Goal: Transaction & Acquisition: Purchase product/service

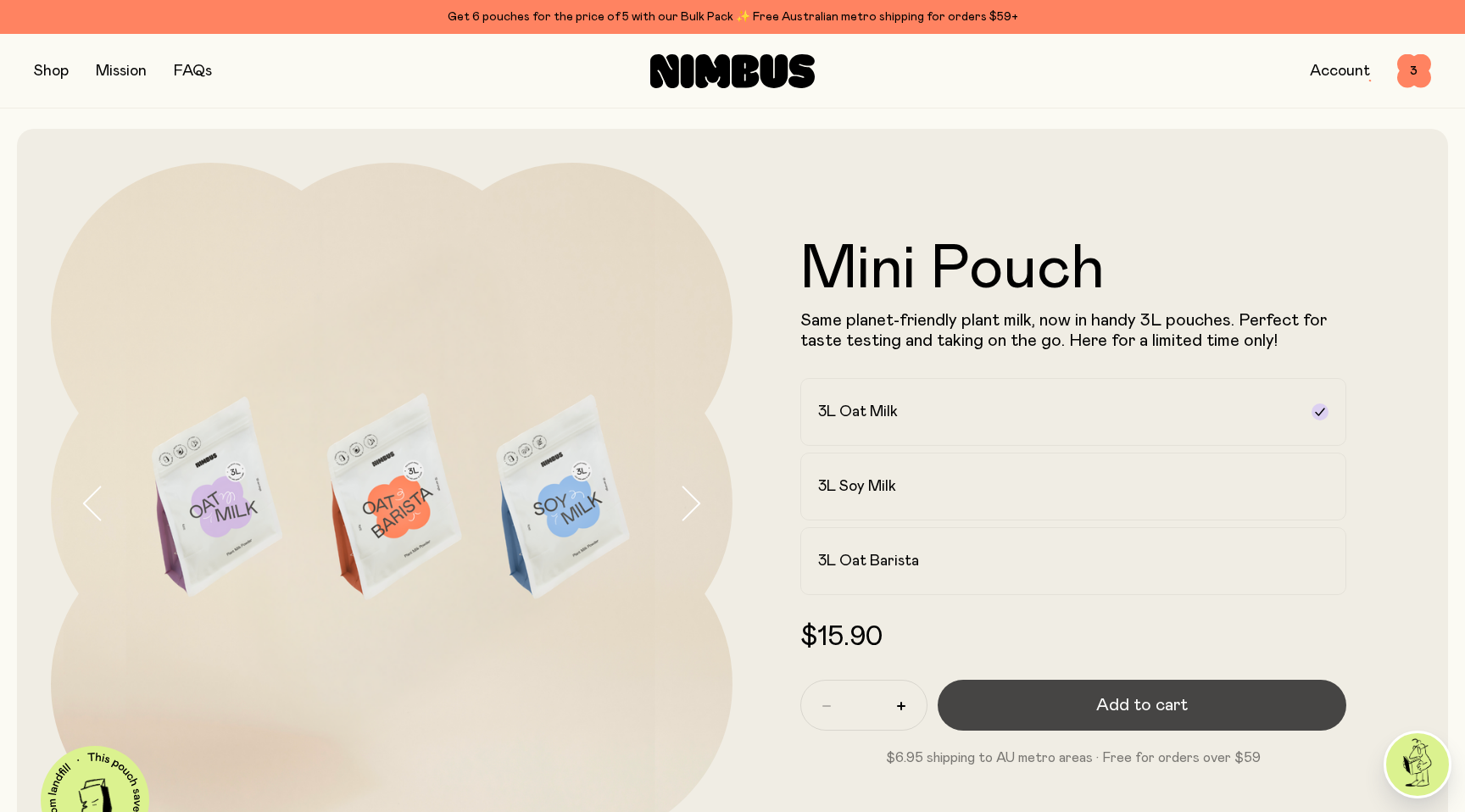
scroll to position [58, 0]
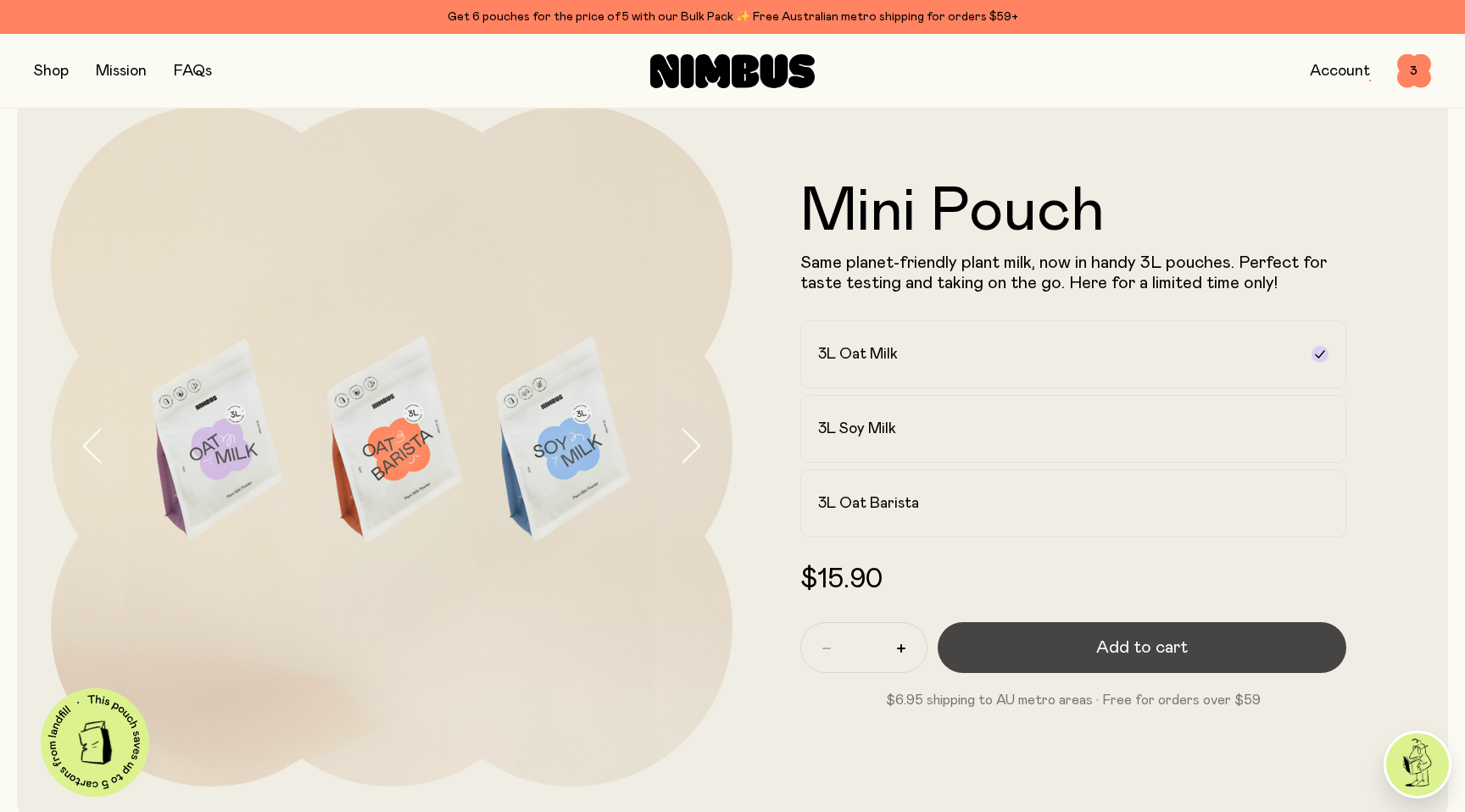
click at [1123, 647] on span "Add to cart" at bounding box center [1142, 647] width 92 height 23
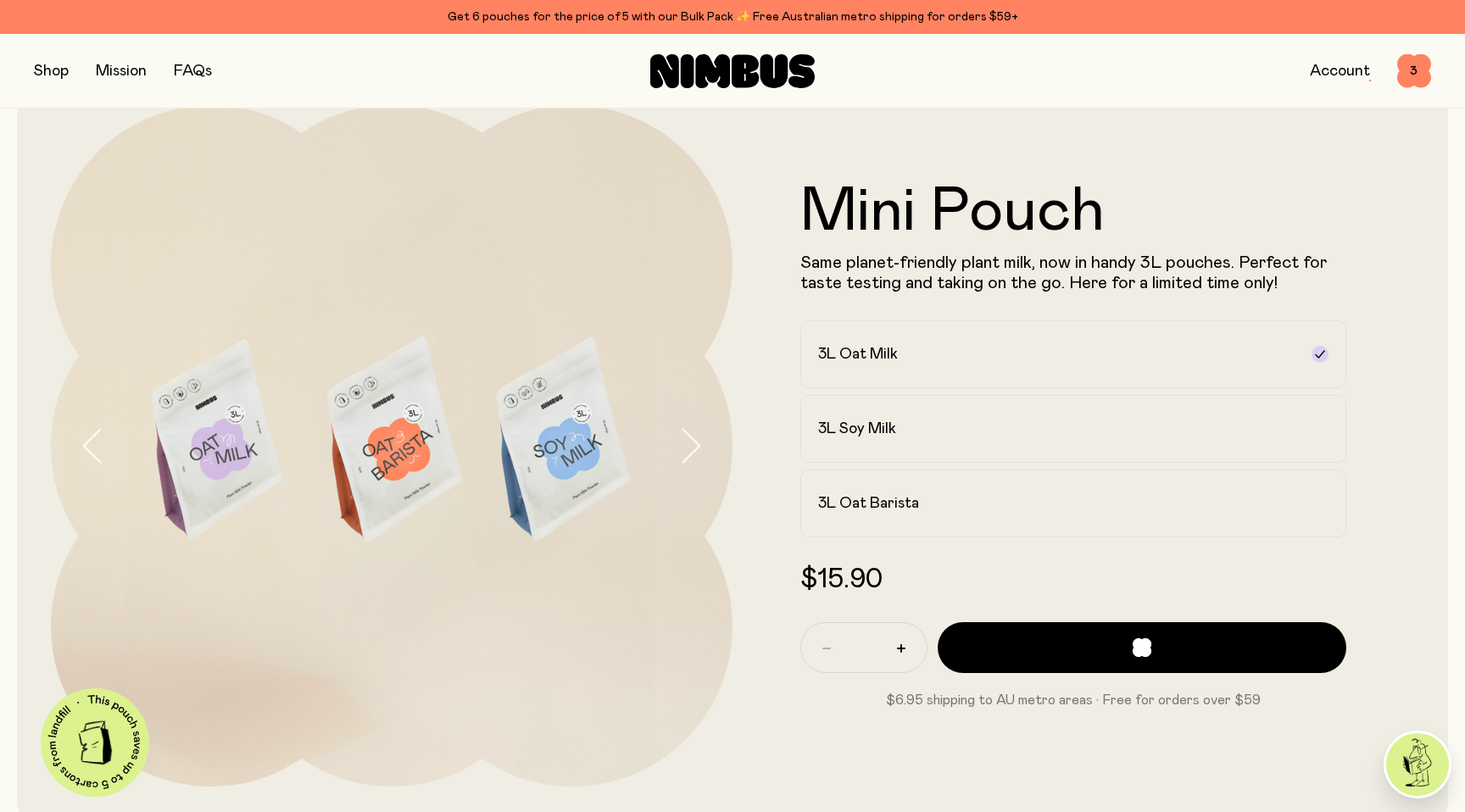
scroll to position [0, 0]
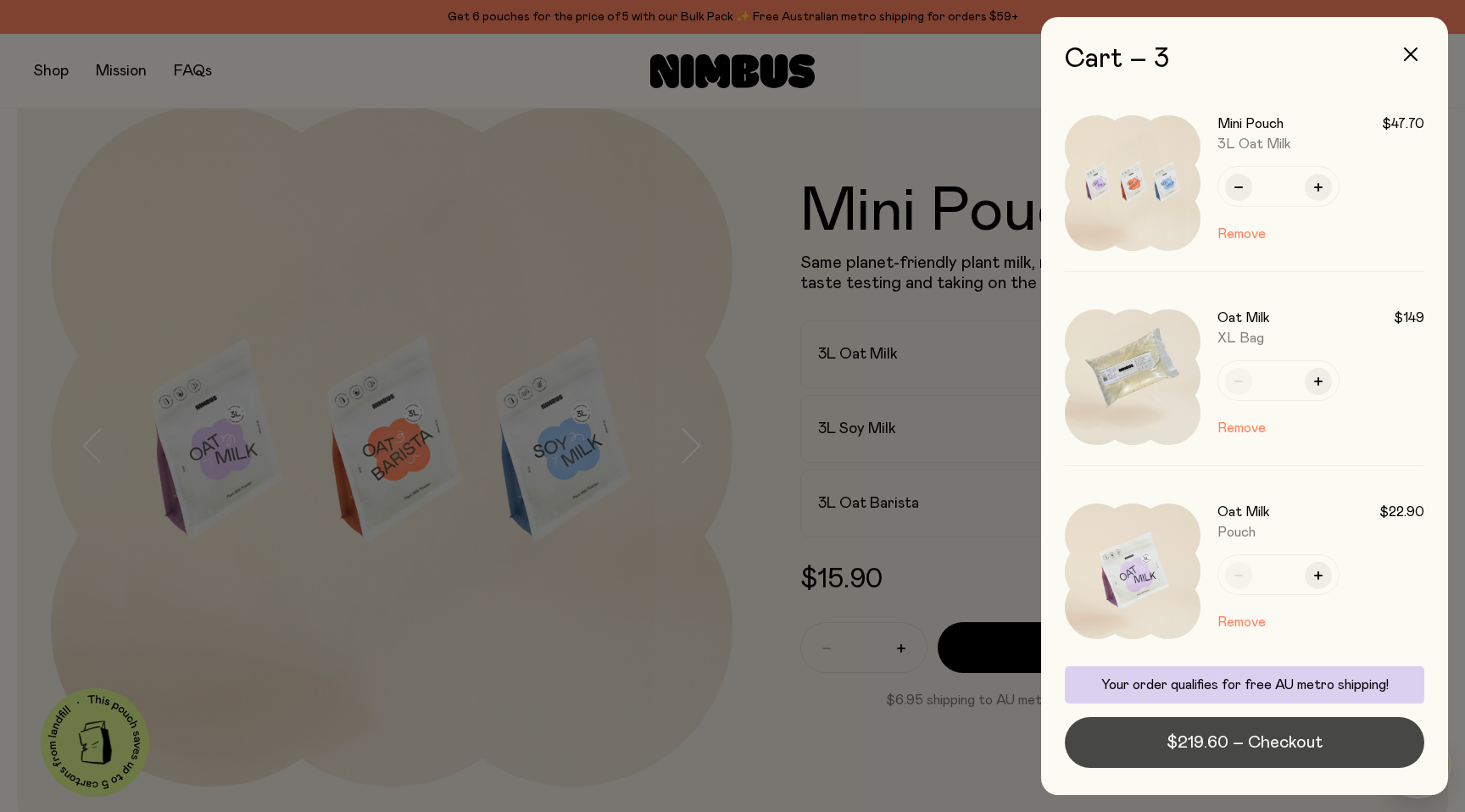
click at [1297, 738] on span "$219.60 – Checkout" at bounding box center [1245, 742] width 156 height 23
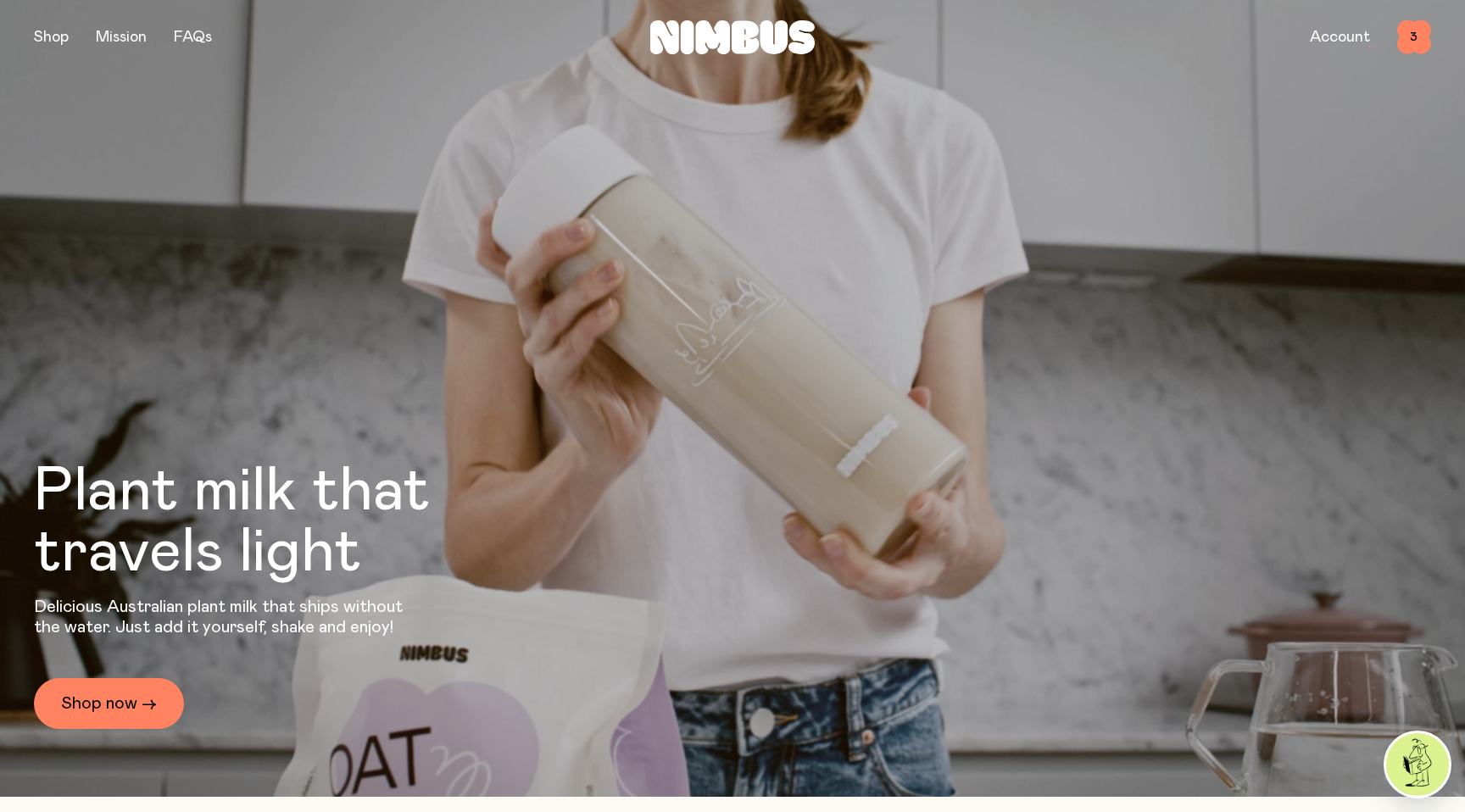
click at [1329, 39] on link "Account" at bounding box center [1340, 37] width 60 height 16
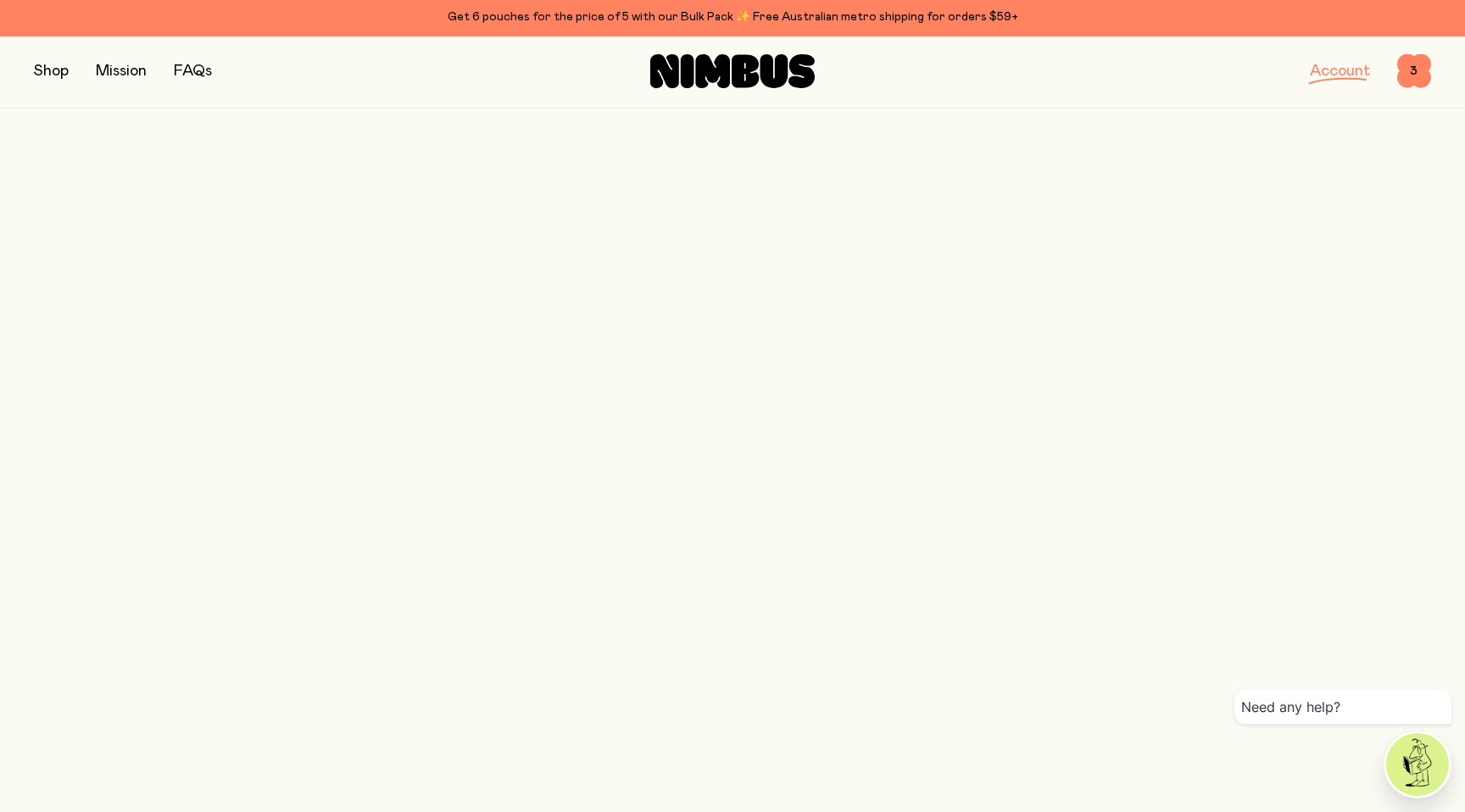
click at [1333, 74] on link "Account" at bounding box center [1340, 71] width 60 height 16
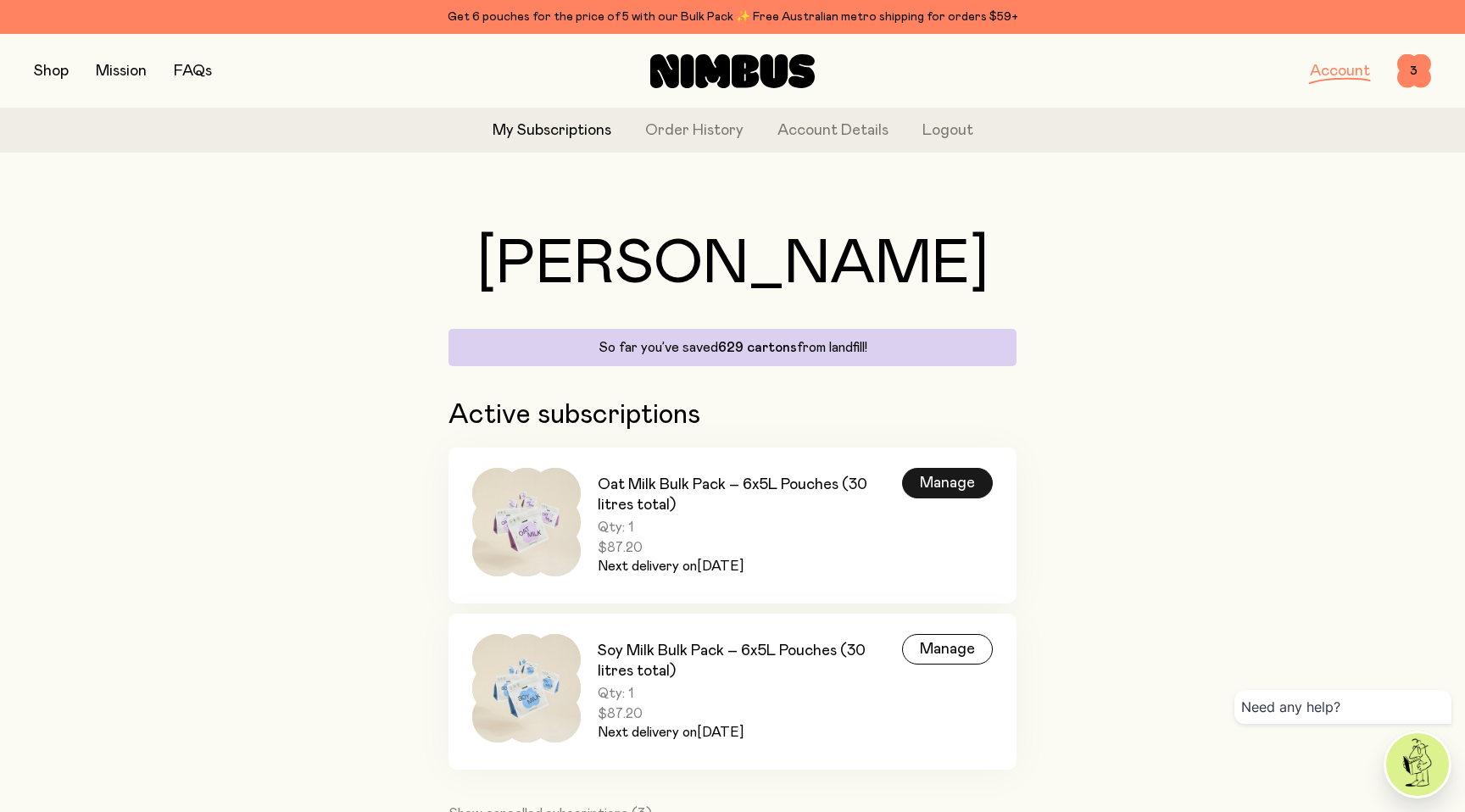
click at [955, 480] on div "Manage" at bounding box center [947, 483] width 91 height 30
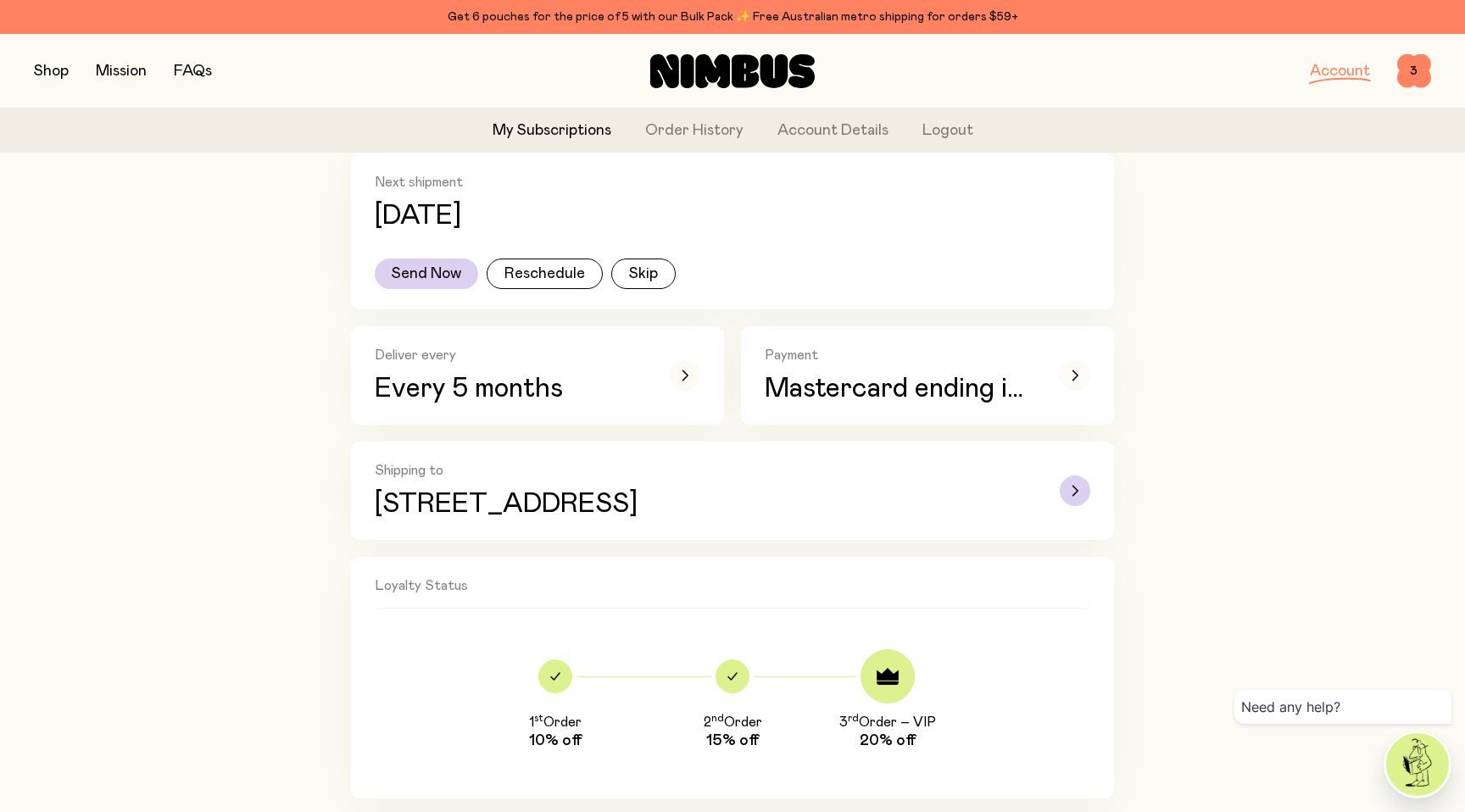
scroll to position [343, 0]
click at [422, 275] on button "Send Now" at bounding box center [426, 272] width 103 height 30
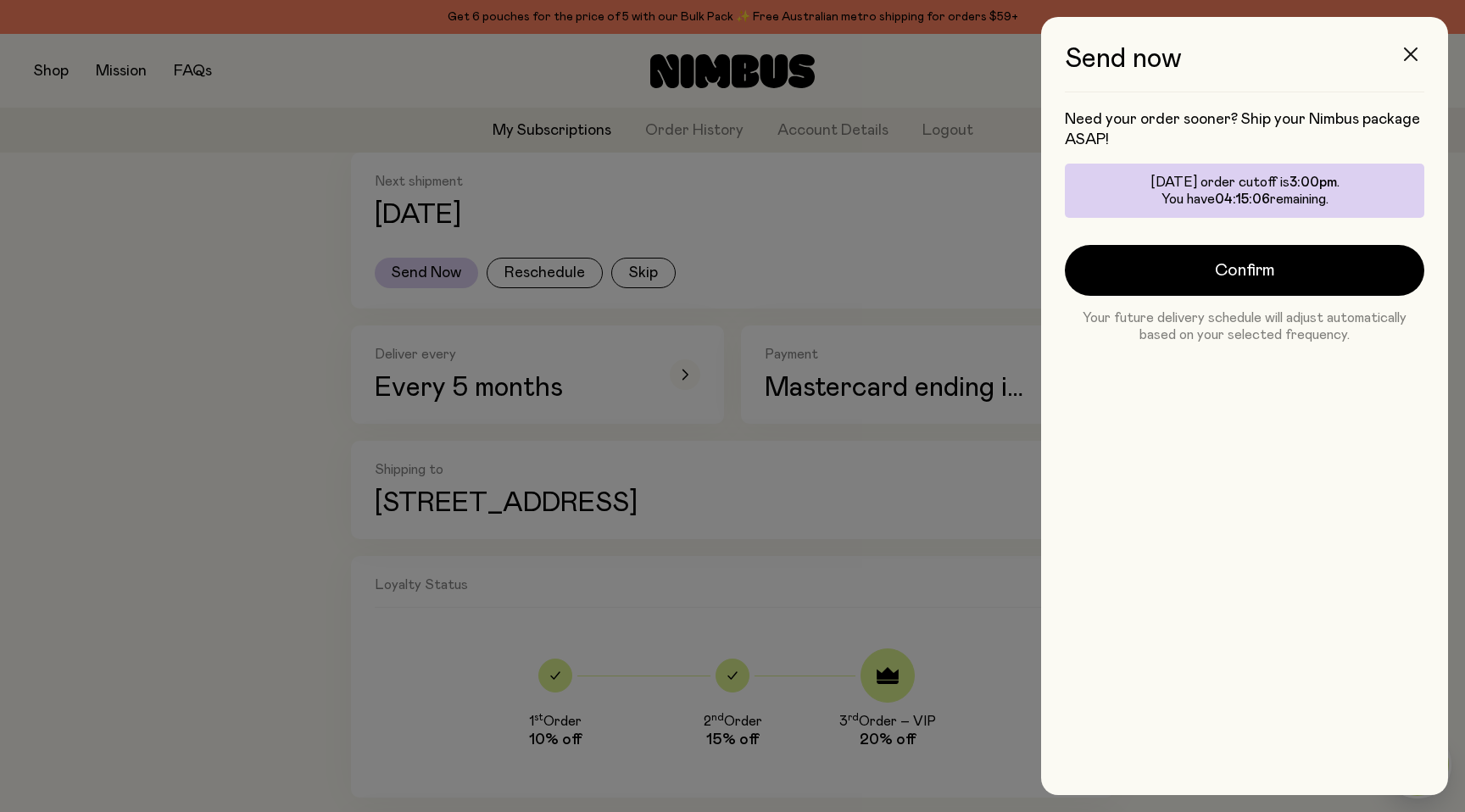
click at [1412, 55] on icon "button" at bounding box center [1410, 55] width 14 height 14
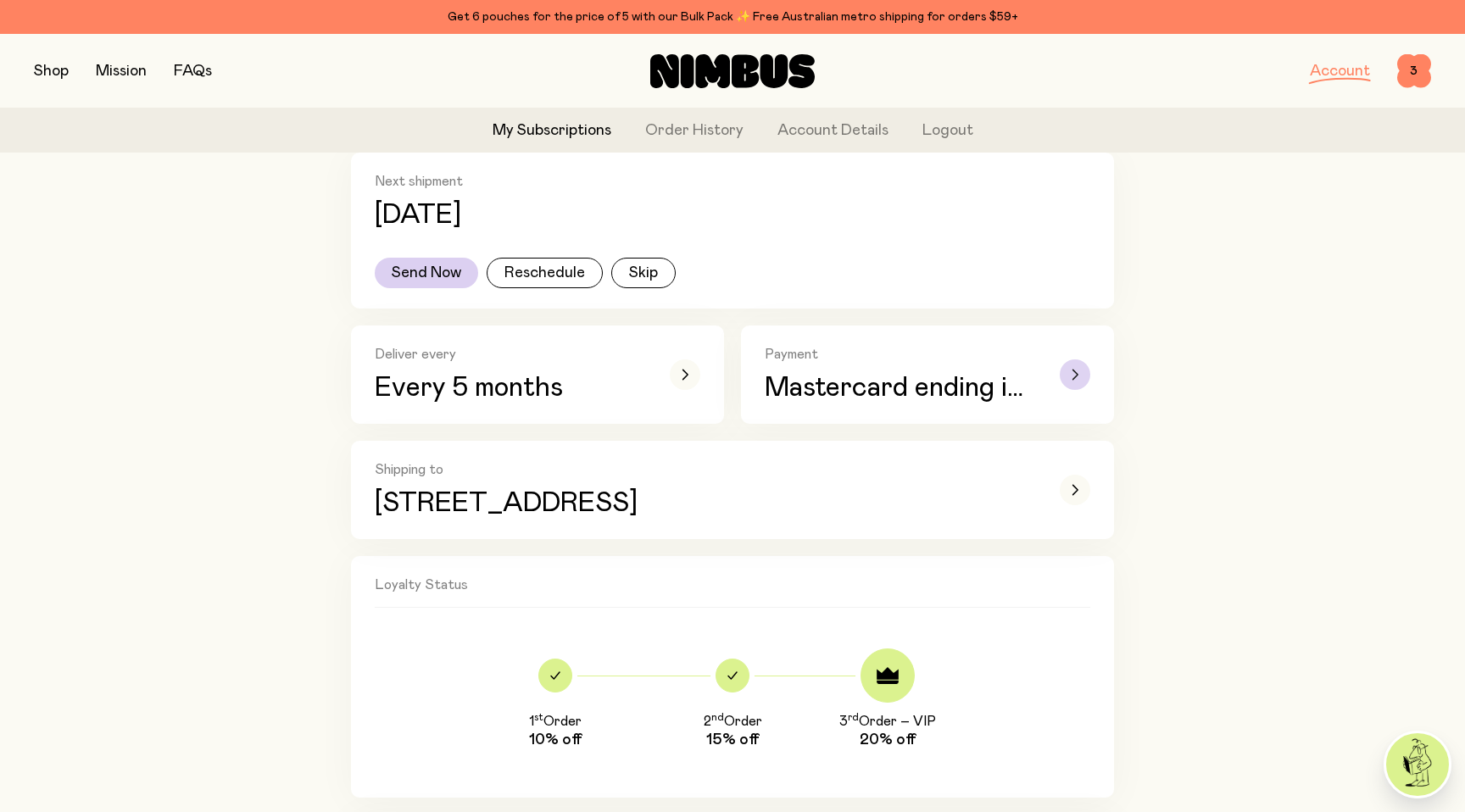
click at [1076, 377] on icon "button" at bounding box center [1074, 374] width 7 height 10
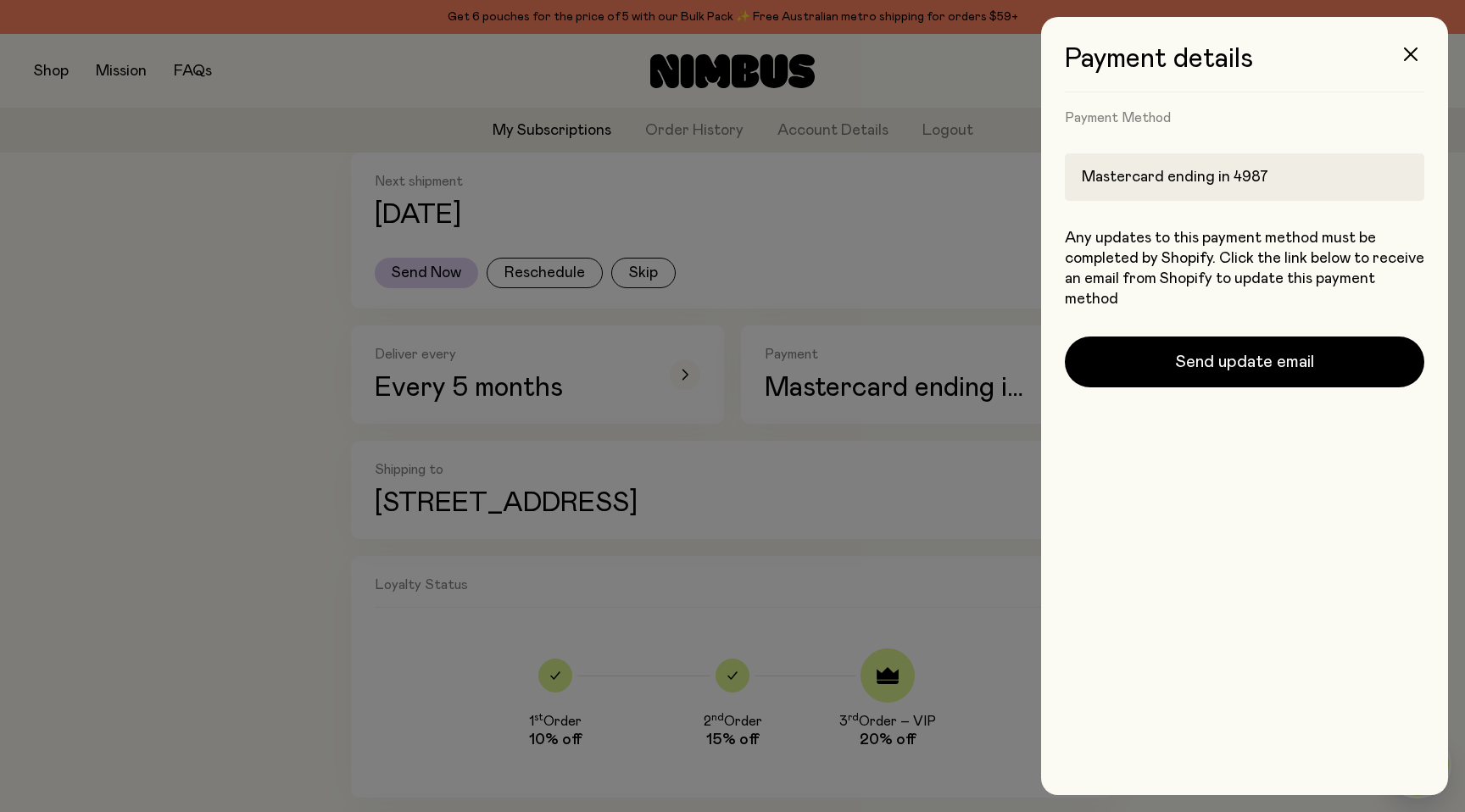
scroll to position [0, 0]
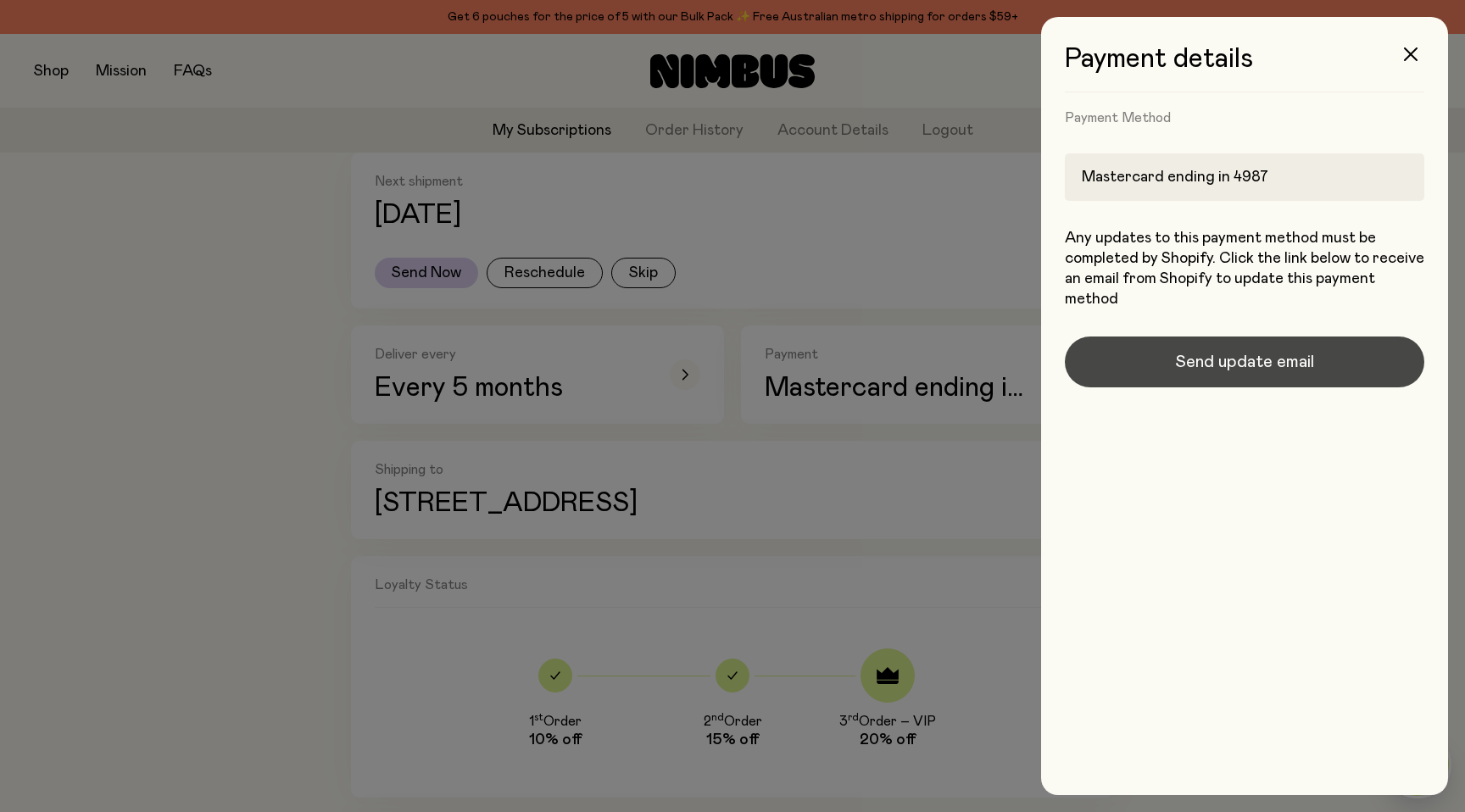
click at [1207, 371] on span "Send update email" at bounding box center [1244, 362] width 139 height 23
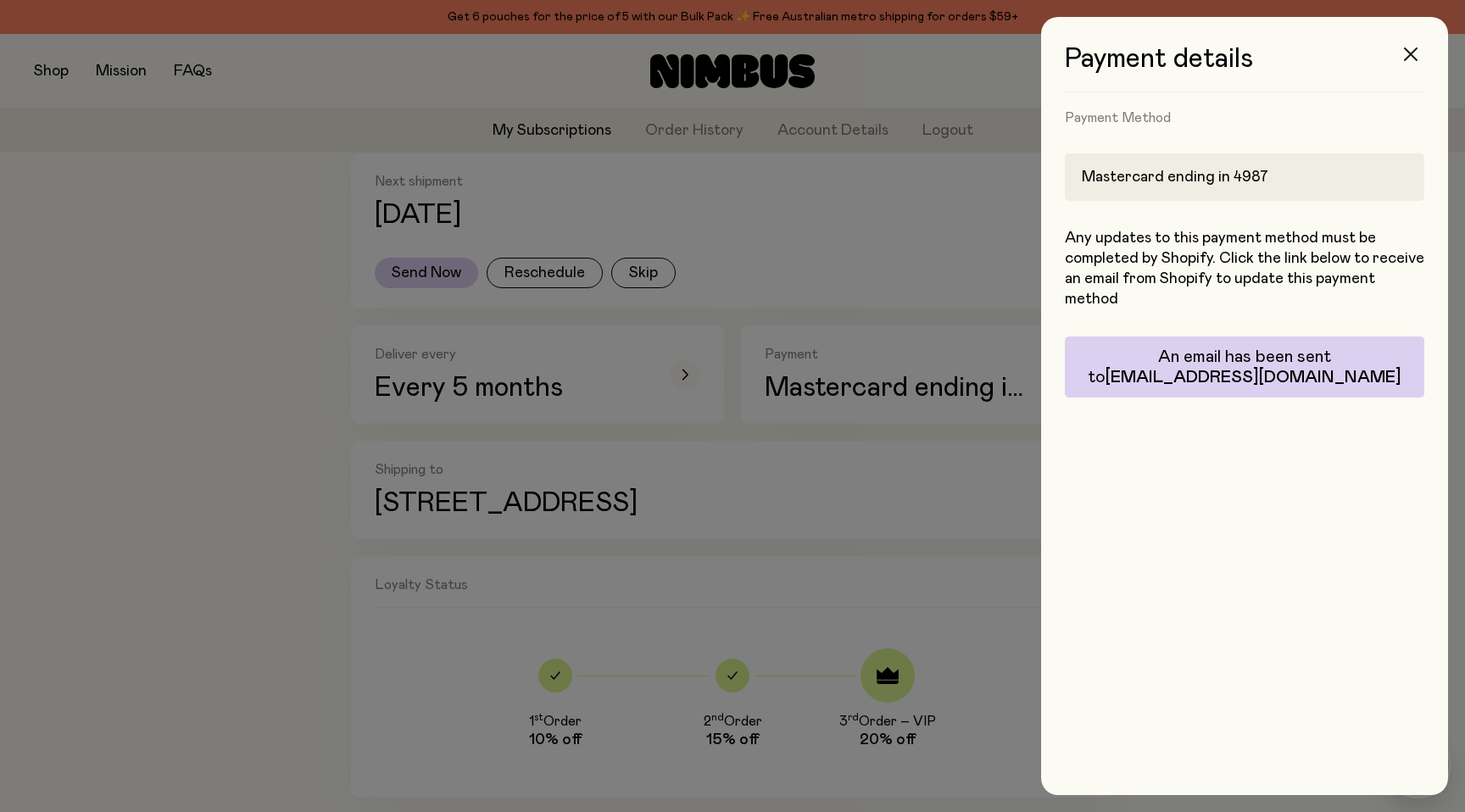
click at [1412, 65] on button "button" at bounding box center [1410, 55] width 41 height 41
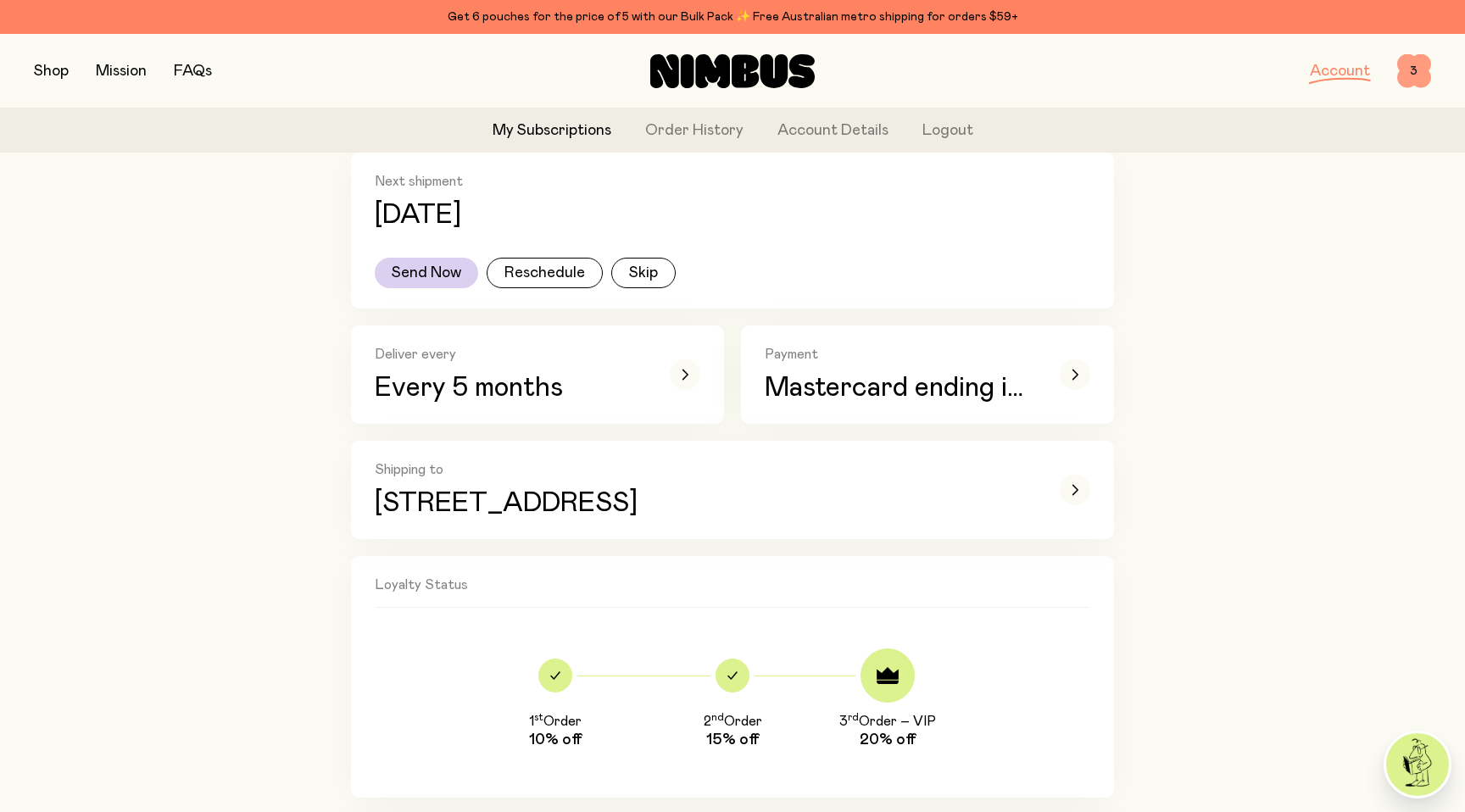
click at [1410, 76] on span "3" at bounding box center [1413, 71] width 34 height 34
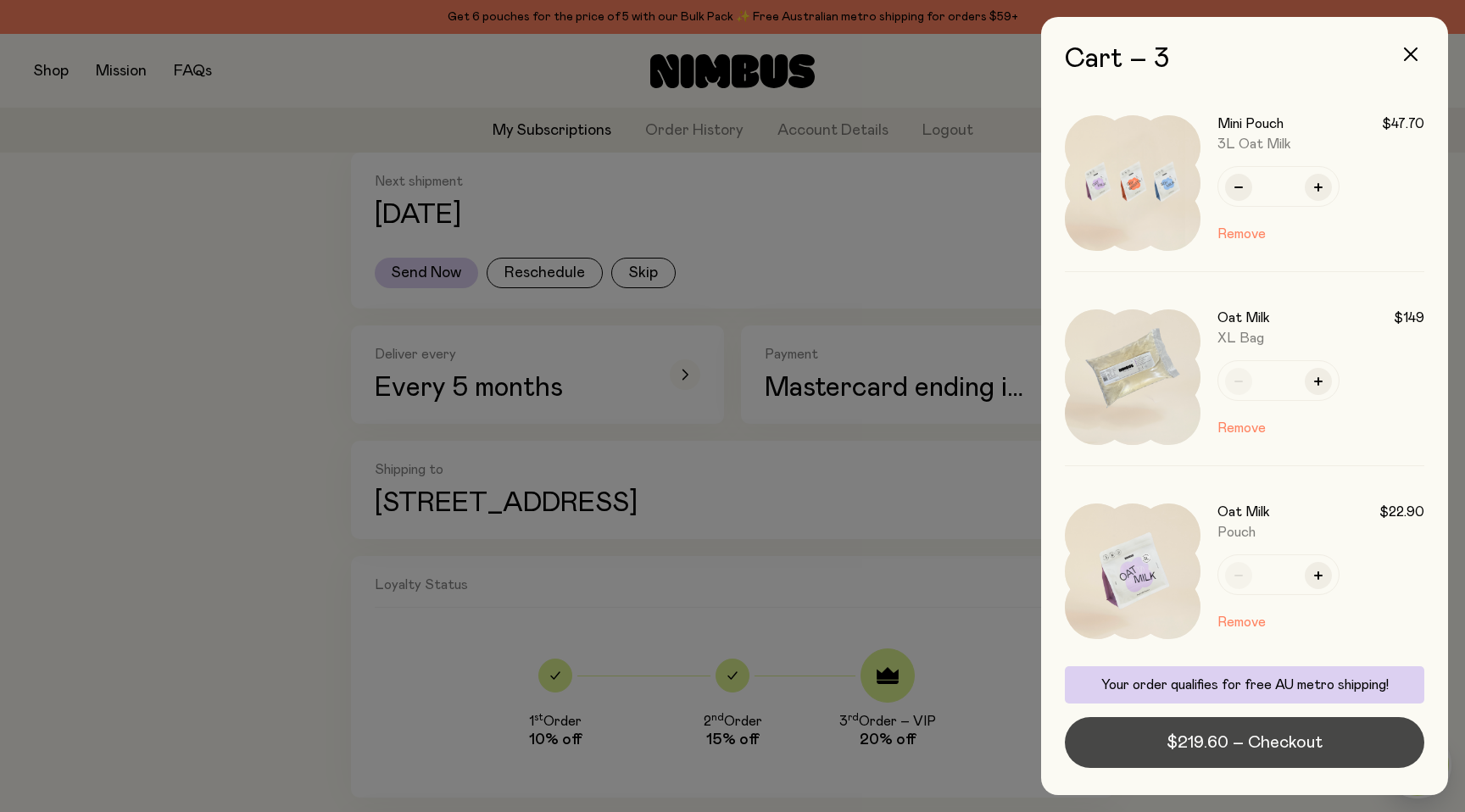
click at [1307, 753] on span "$219.60 – Checkout" at bounding box center [1245, 742] width 156 height 23
